Goal: Information Seeking & Learning: Learn about a topic

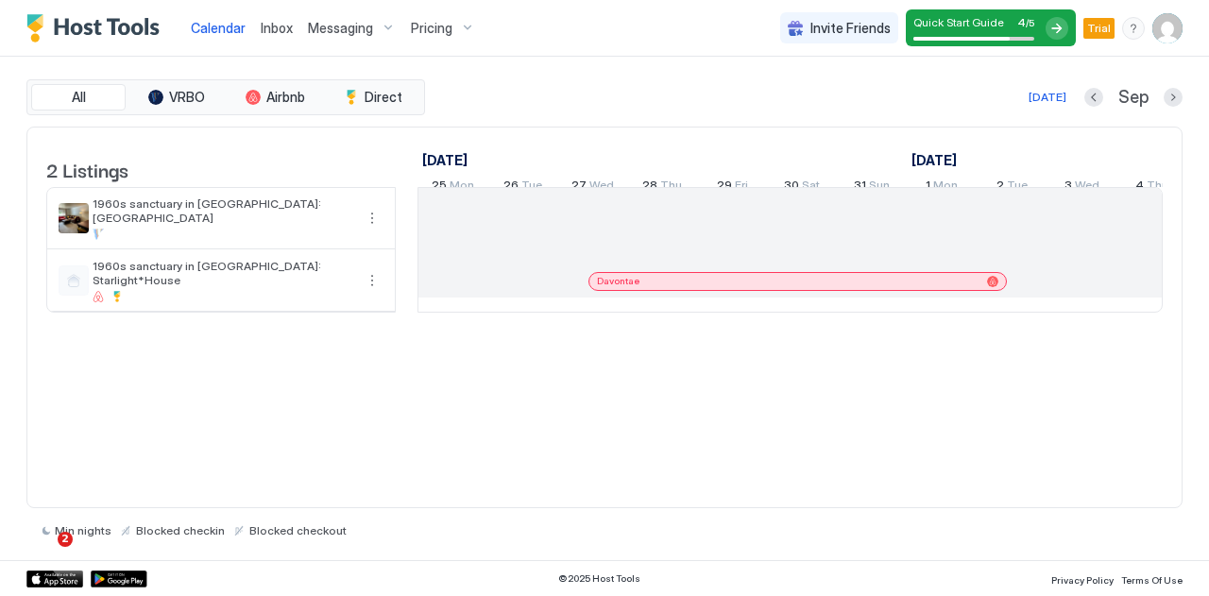
scroll to position [0, 1049]
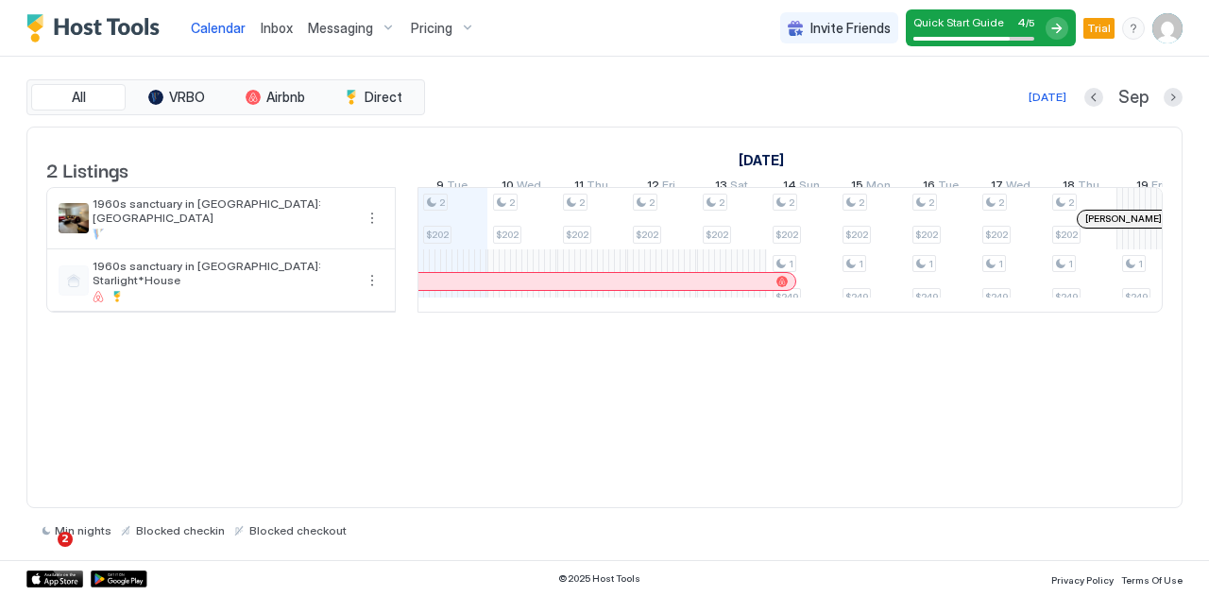
click at [427, 43] on div "Pricing" at bounding box center [442, 28] width 79 height 32
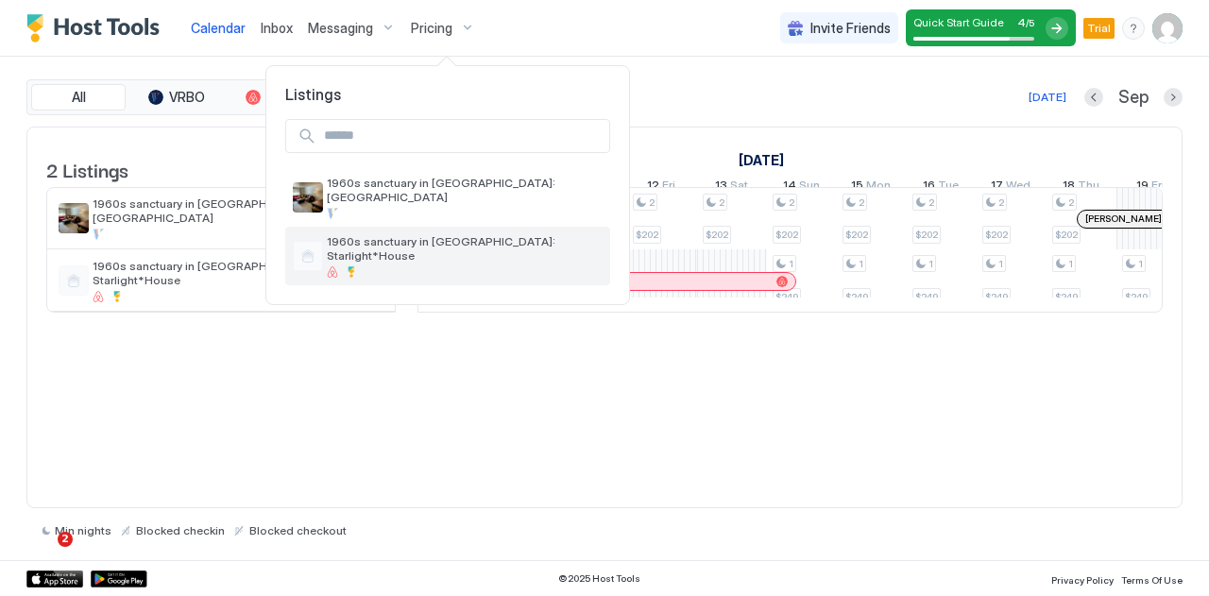
click at [424, 234] on span "1960s sanctuary in [GEOGRAPHIC_DATA]: Starlight*House" at bounding box center [465, 248] width 276 height 28
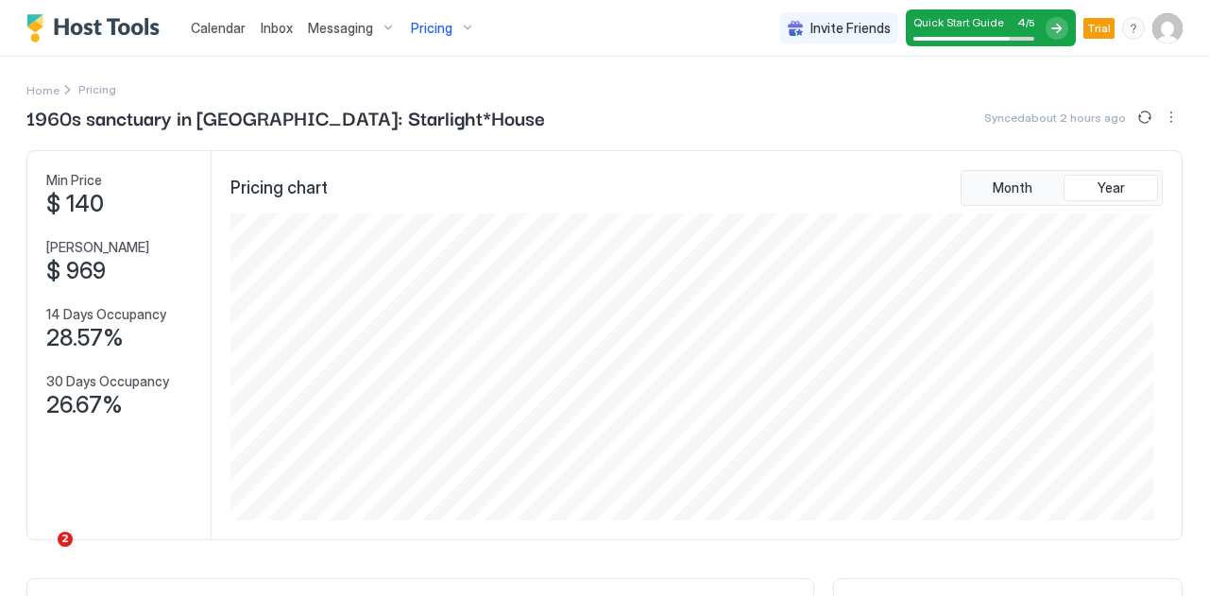
click at [235, 29] on span "Calendar" at bounding box center [218, 28] width 55 height 16
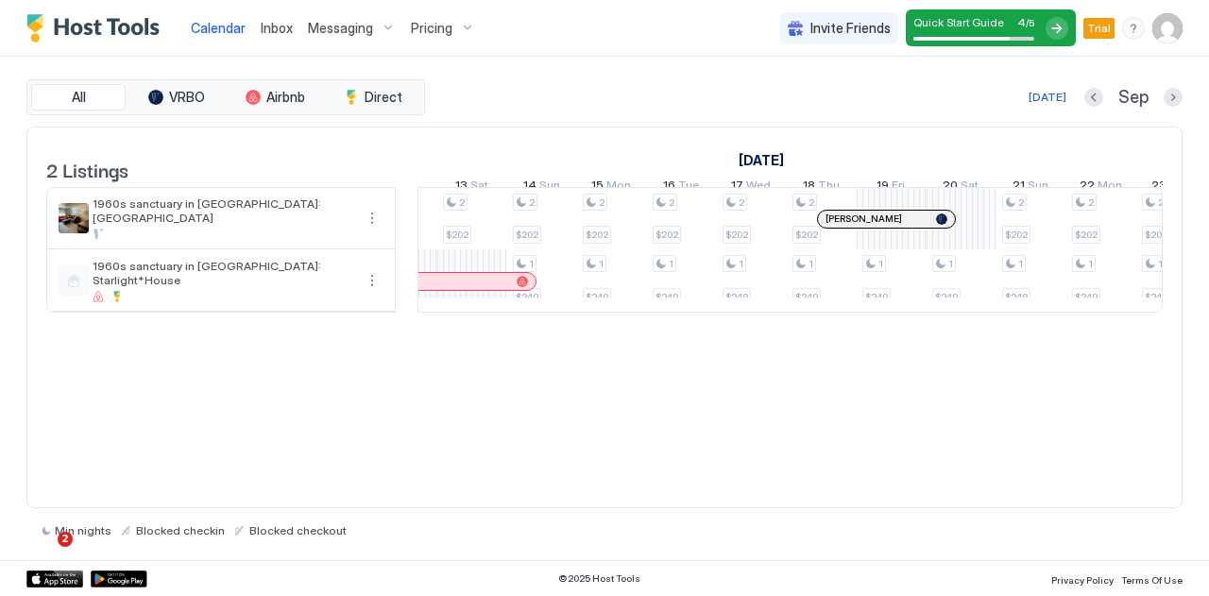
scroll to position [0, 1326]
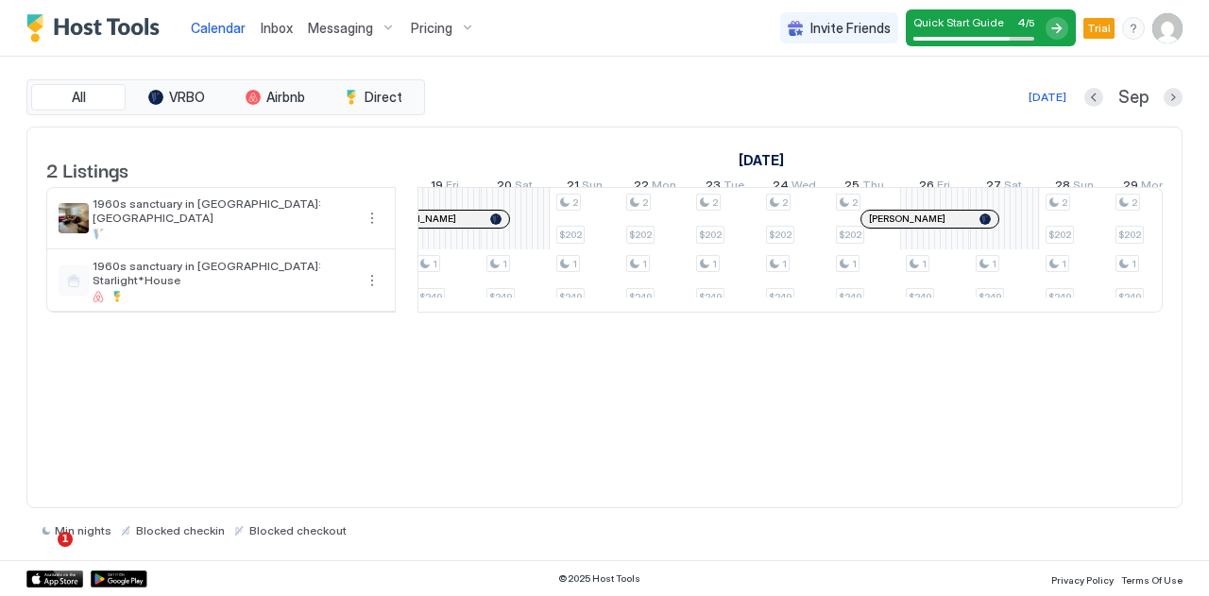
click at [461, 30] on div "Pricing" at bounding box center [442, 28] width 79 height 32
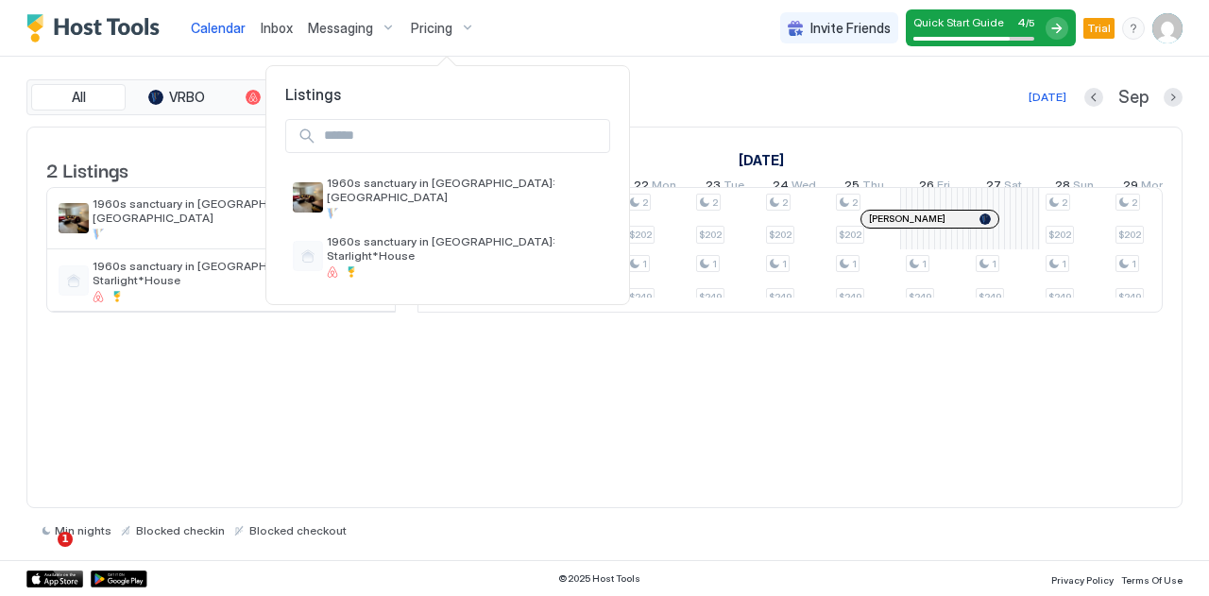
click at [461, 30] on div at bounding box center [604, 298] width 1209 height 596
